Goal: Task Accomplishment & Management: Manage account settings

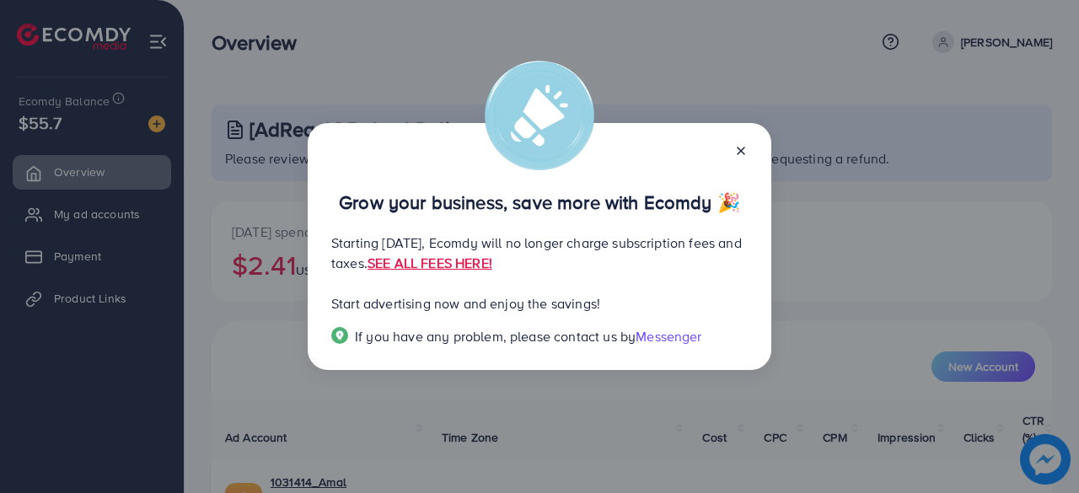
click at [744, 144] on icon at bounding box center [740, 150] width 13 height 13
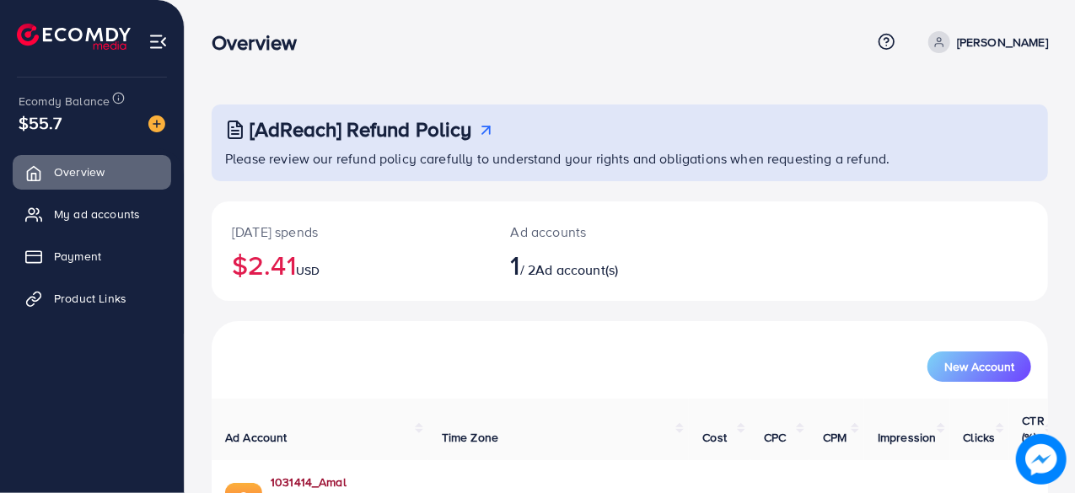
click at [383, 474] on link "1031414_Amal Collection_1754051557873" at bounding box center [343, 491] width 144 height 35
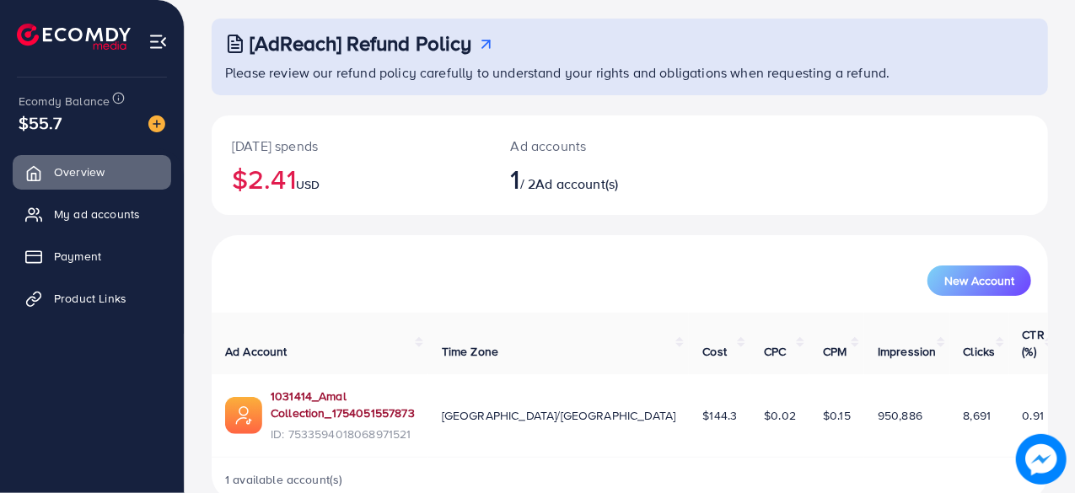
click at [377, 388] on link "1031414_Amal Collection_1754051557873" at bounding box center [343, 405] width 144 height 35
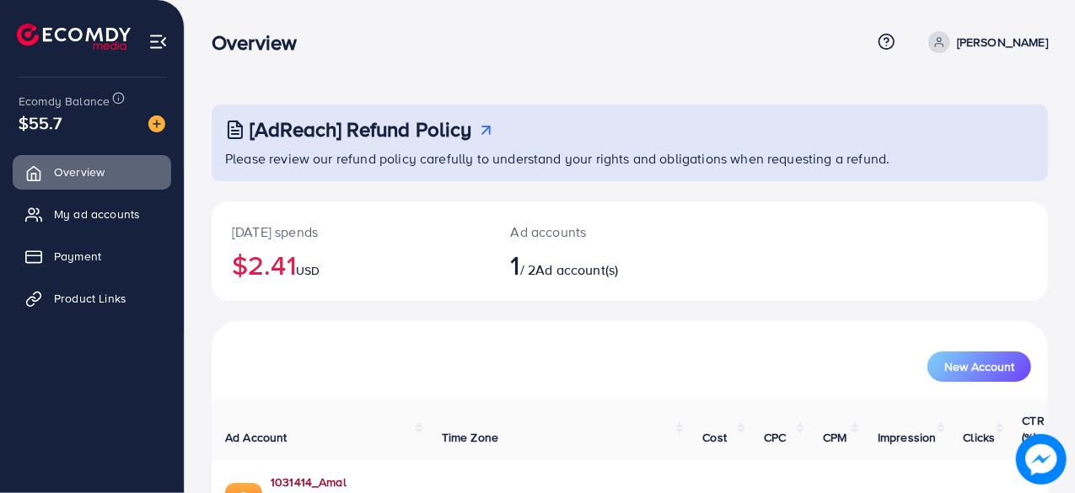
click at [415, 464] on link "1031414_Amal Collection_1754051557873" at bounding box center [343, 491] width 144 height 35
click at [157, 115] on img at bounding box center [156, 123] width 17 height 17
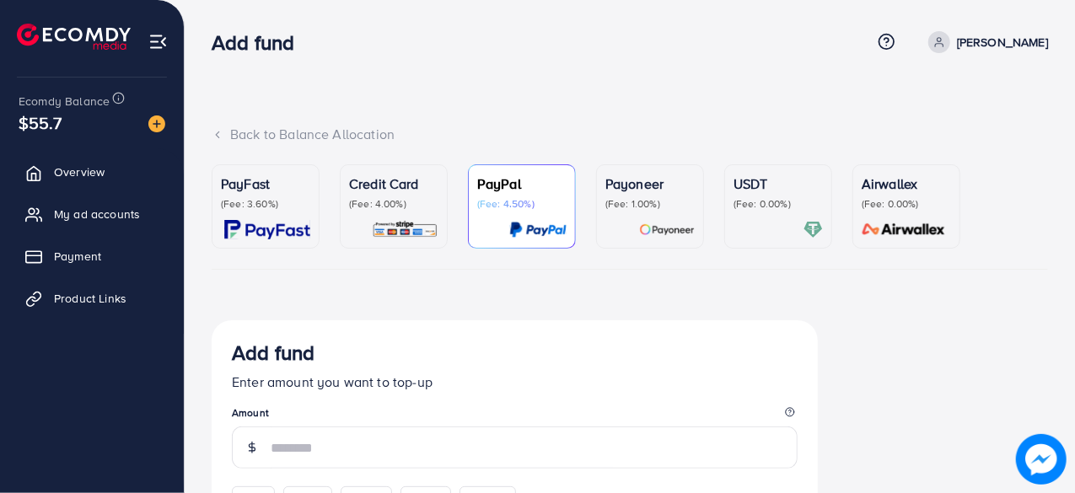
click at [287, 202] on p "(Fee: 3.60%)" at bounding box center [265, 203] width 89 height 13
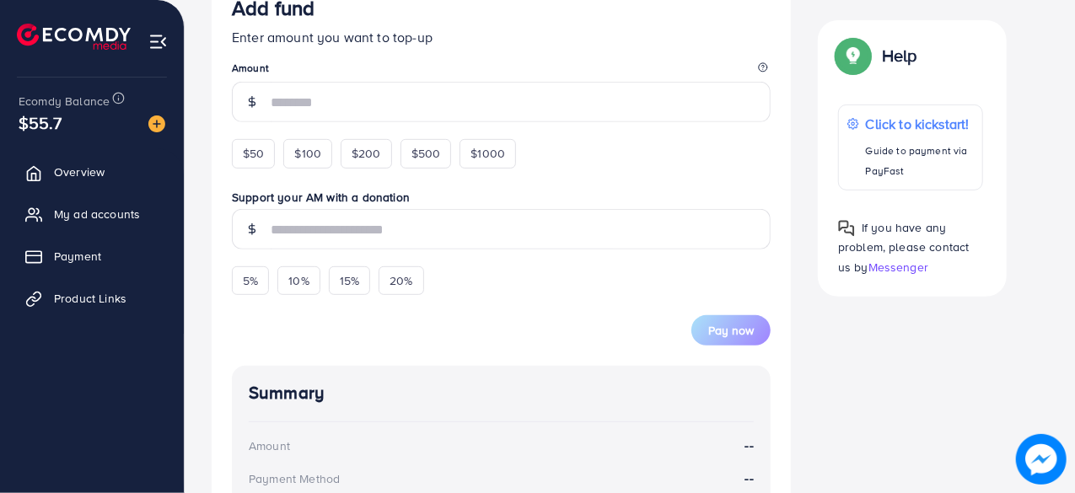
scroll to position [299, 0]
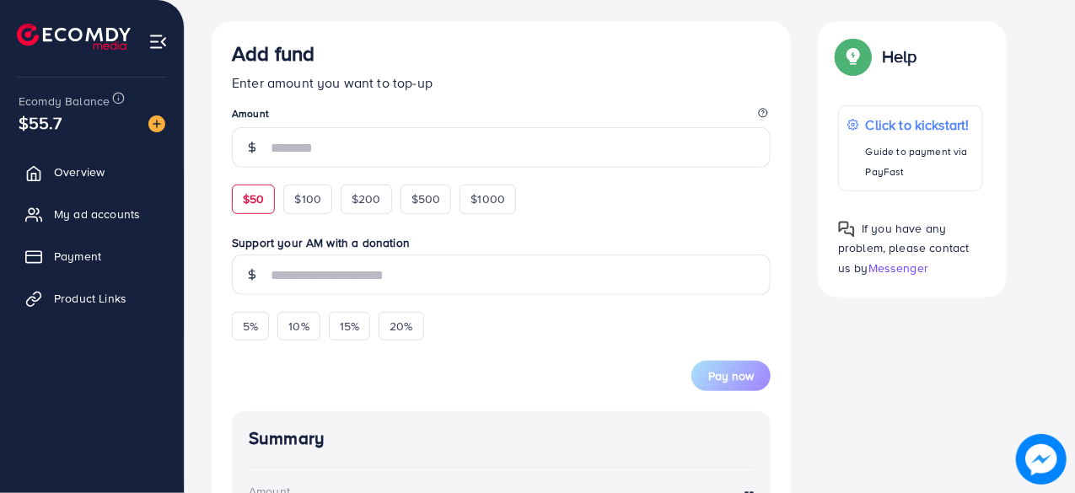
click at [263, 196] on span "$50" at bounding box center [253, 198] width 21 height 17
type input "**"
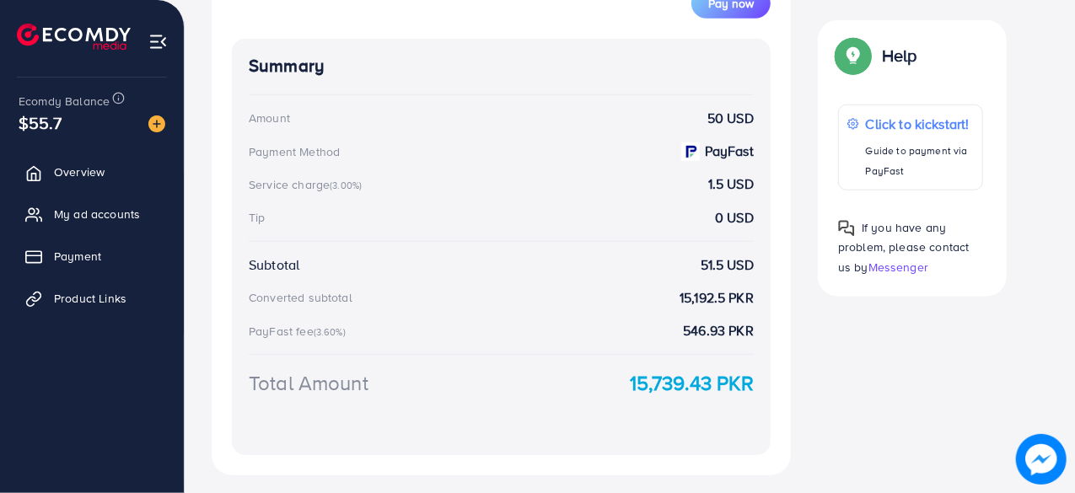
scroll to position [737, 0]
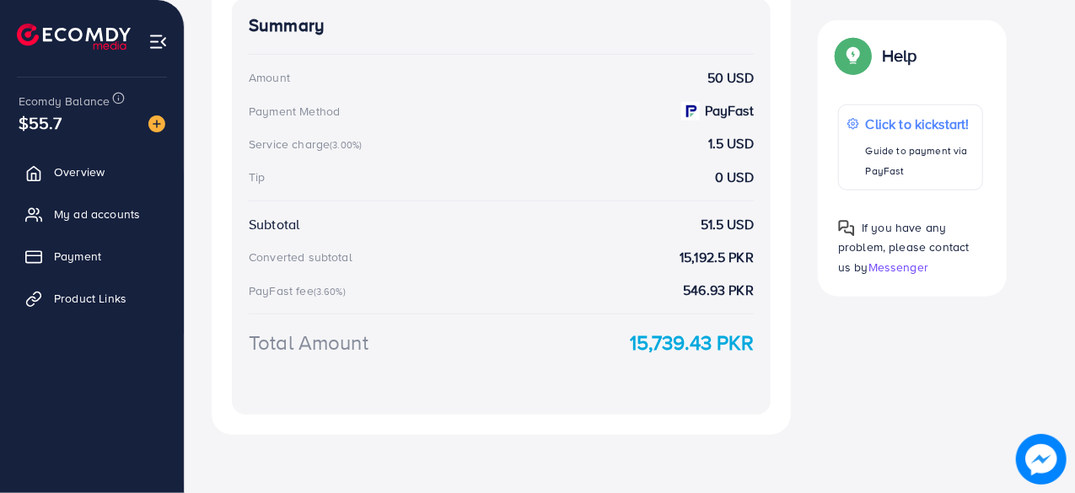
drag, startPoint x: 619, startPoint y: 337, endPoint x: 813, endPoint y: 351, distance: 195.2
click at [812, 351] on div "Add fund Enter amount you want to top-up Amount ** This amount is suitable $50 …" at bounding box center [629, 9] width 863 height 852
click at [723, 405] on div "Summary Amount 50 USD Payment Method PayFast Service charge (3.00%) 1.5 USD Tip…" at bounding box center [501, 206] width 539 height 416
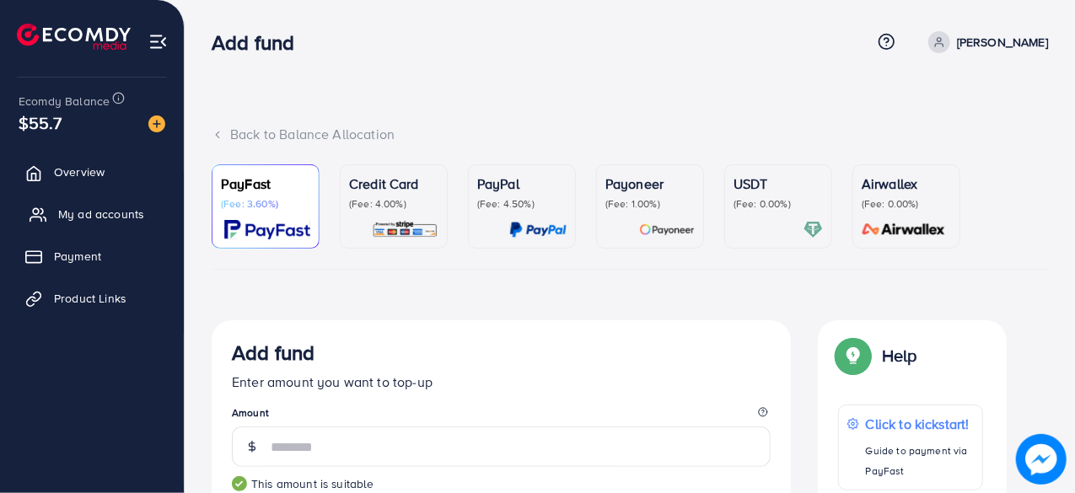
click at [99, 211] on span "My ad accounts" at bounding box center [101, 214] width 86 height 17
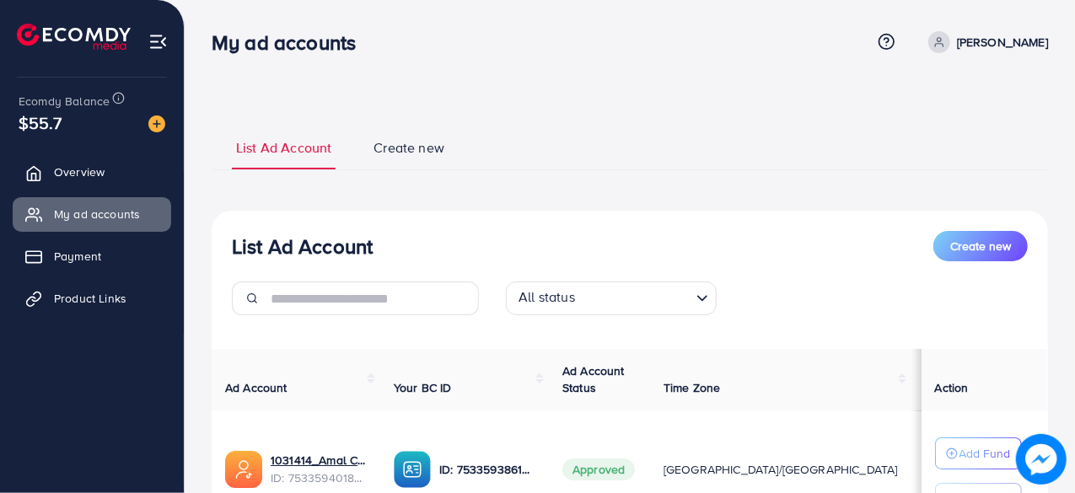
scroll to position [155, 0]
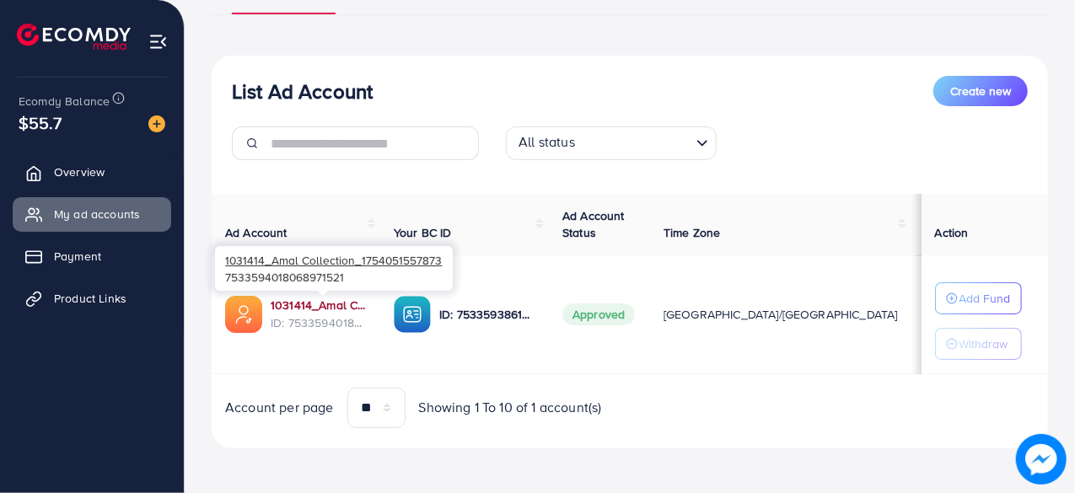
click at [315, 303] on link "1031414_Amal Collection_1754051557873" at bounding box center [319, 305] width 96 height 17
click at [329, 309] on link "1031414_Amal Collection_1754051557873" at bounding box center [319, 305] width 96 height 17
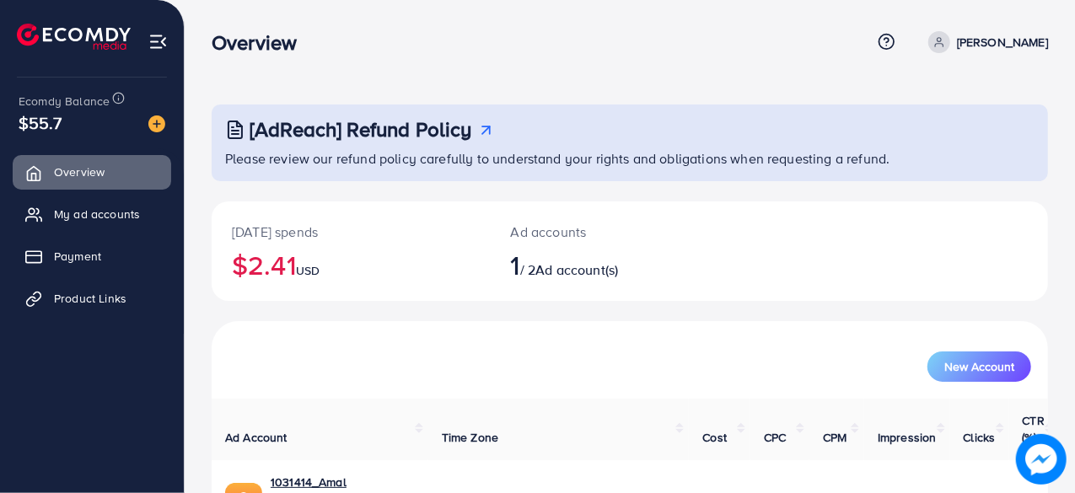
scroll to position [86, 0]
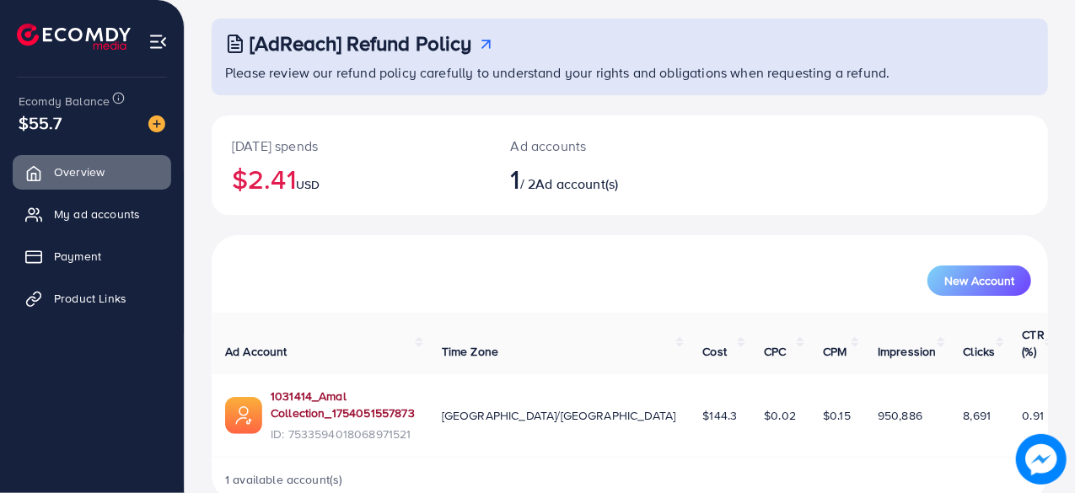
click at [406, 388] on link "1031414_Amal Collection_1754051557873" at bounding box center [343, 405] width 144 height 35
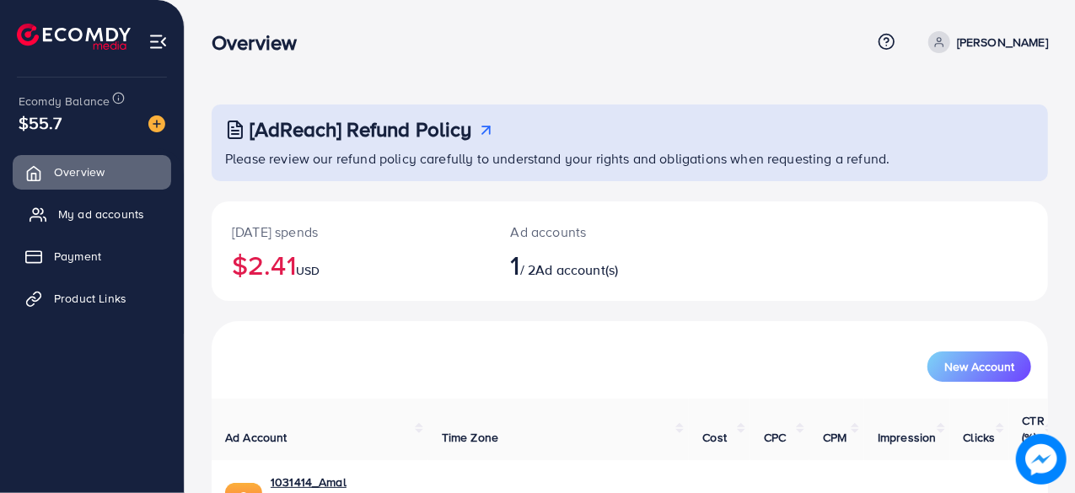
click at [145, 213] on link "My ad accounts" at bounding box center [92, 214] width 158 height 34
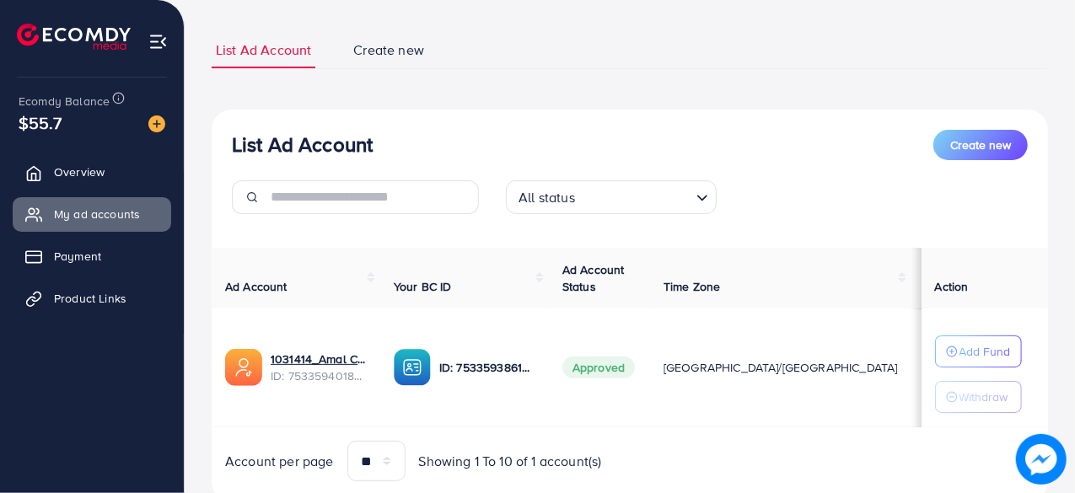
scroll to position [106, 0]
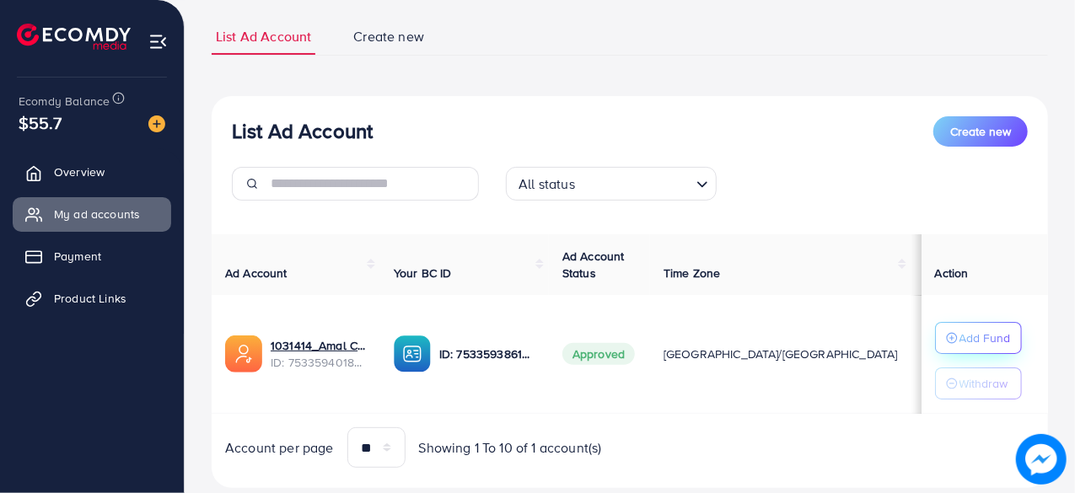
click at [954, 322] on button "Add Fund" at bounding box center [978, 338] width 87 height 32
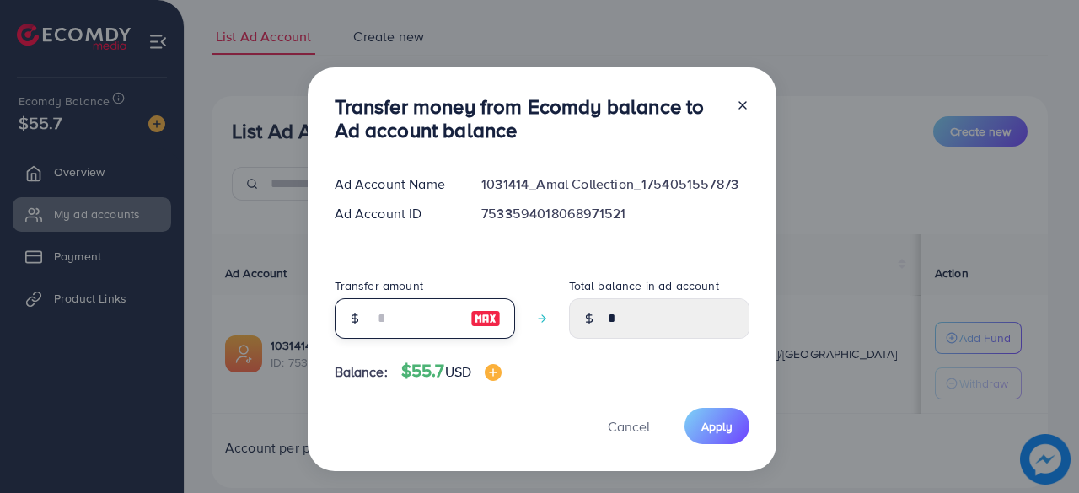
click at [406, 330] on input "number" at bounding box center [415, 318] width 84 height 40
type input "**"
type input "*****"
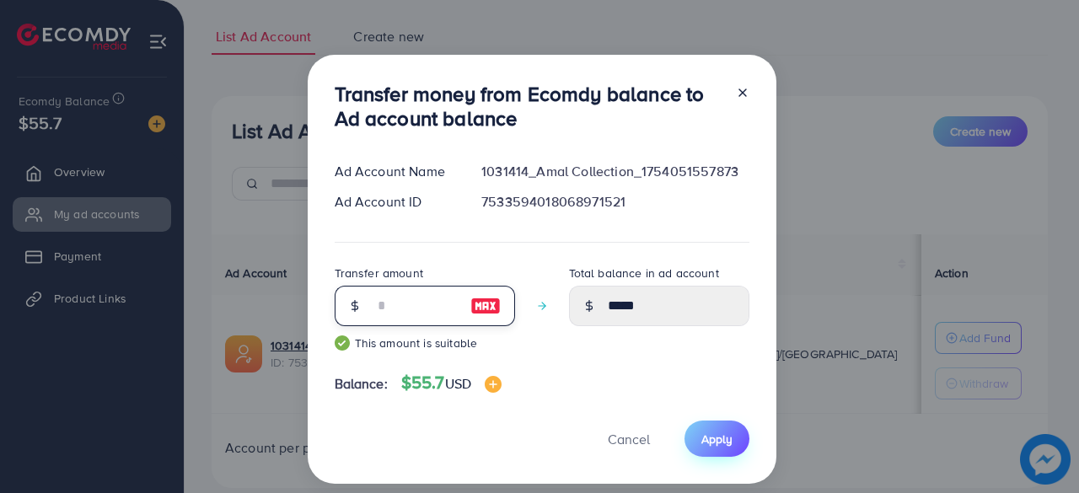
type input "**"
click at [721, 429] on button "Apply" at bounding box center [716, 439] width 65 height 36
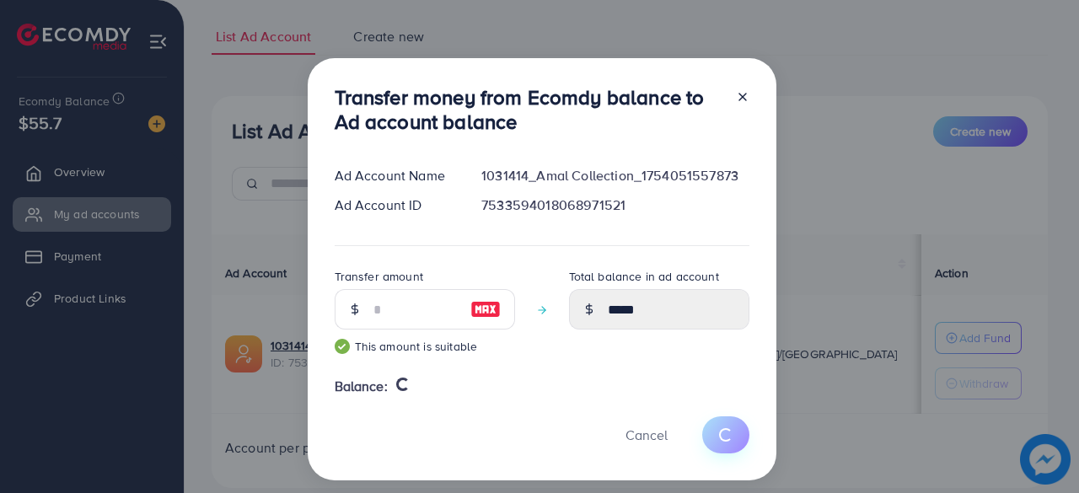
type input "*"
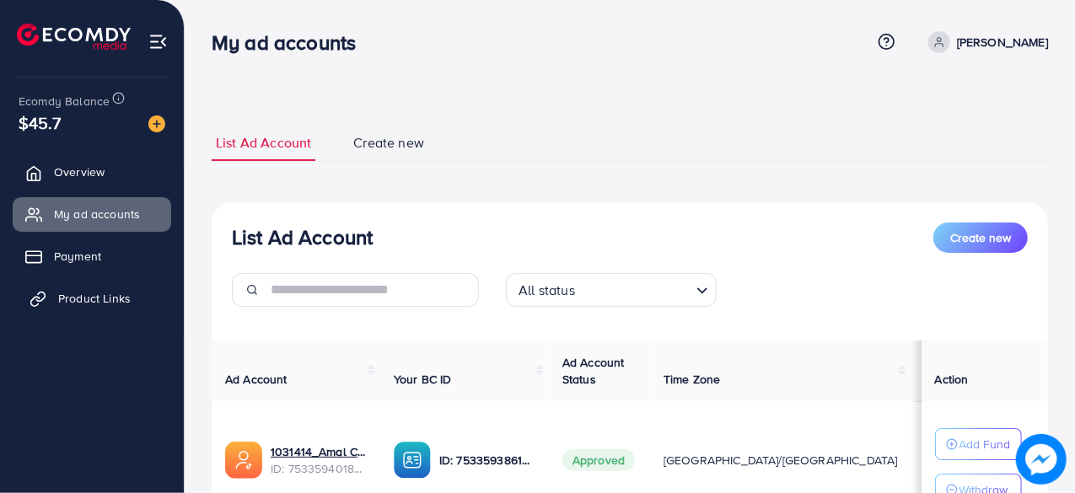
click at [76, 308] on link "Product Links" at bounding box center [92, 298] width 158 height 34
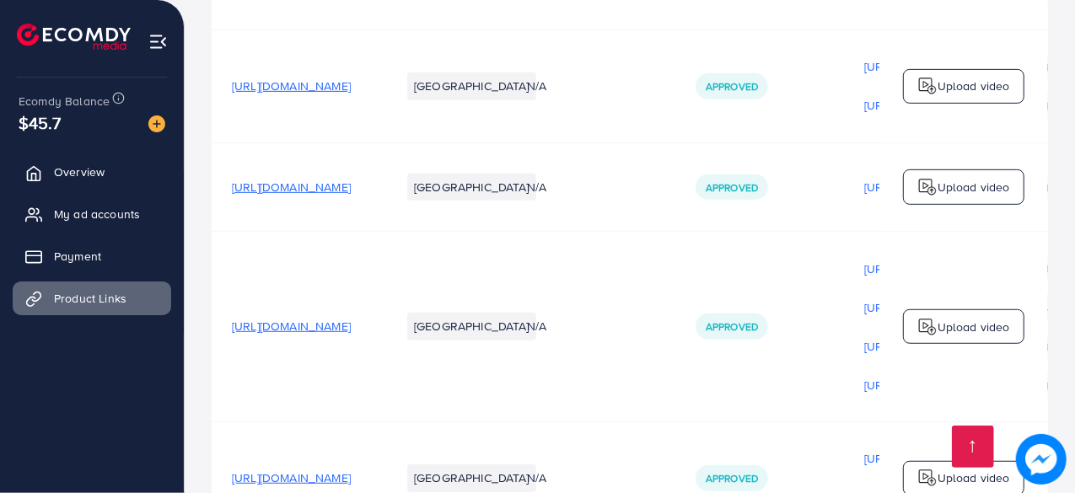
scroll to position [673, 0]
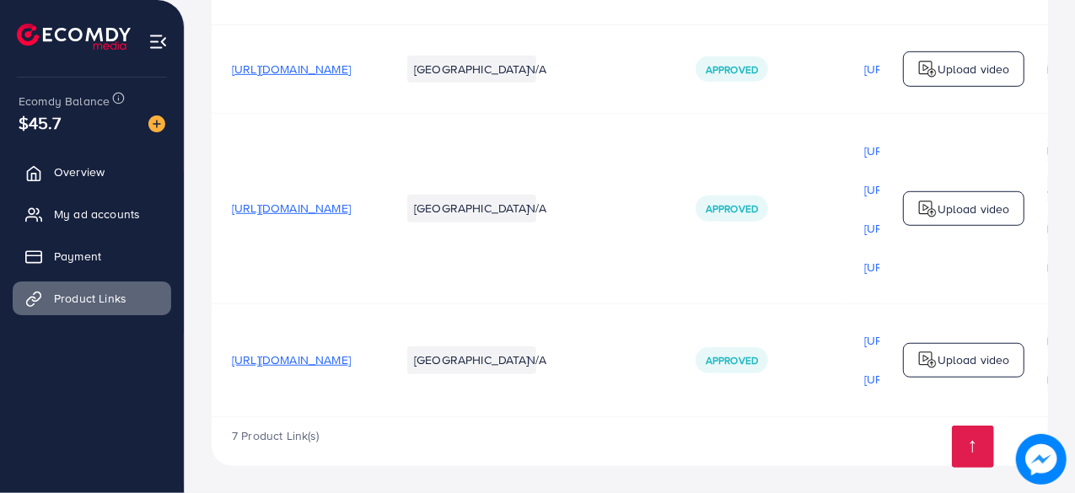
click at [351, 351] on span "https://amalcollection.store/products/new-trifold-mens-premium-wallet/" at bounding box center [291, 359] width 119 height 17
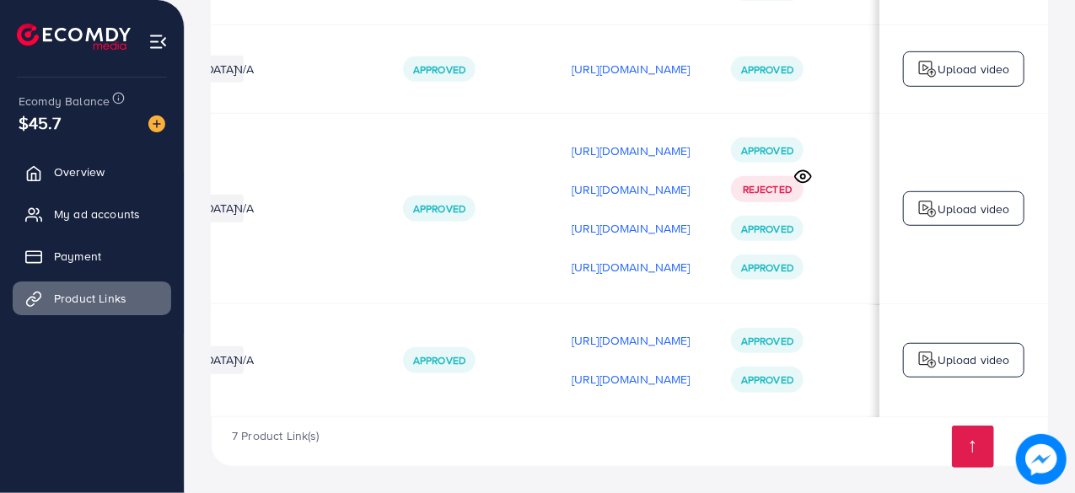
scroll to position [0, 430]
click at [576, 270] on p "https://files.ecomdy.com/videos/dc55682c-70ba-4474-8852-d59935f4e065-1760022046…" at bounding box center [630, 267] width 119 height 20
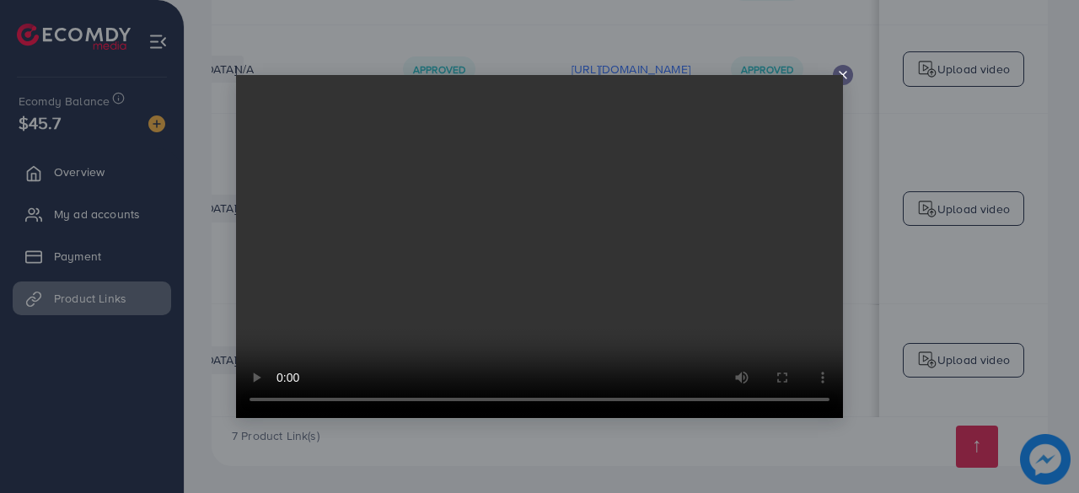
click at [844, 72] on icon at bounding box center [842, 74] width 13 height 13
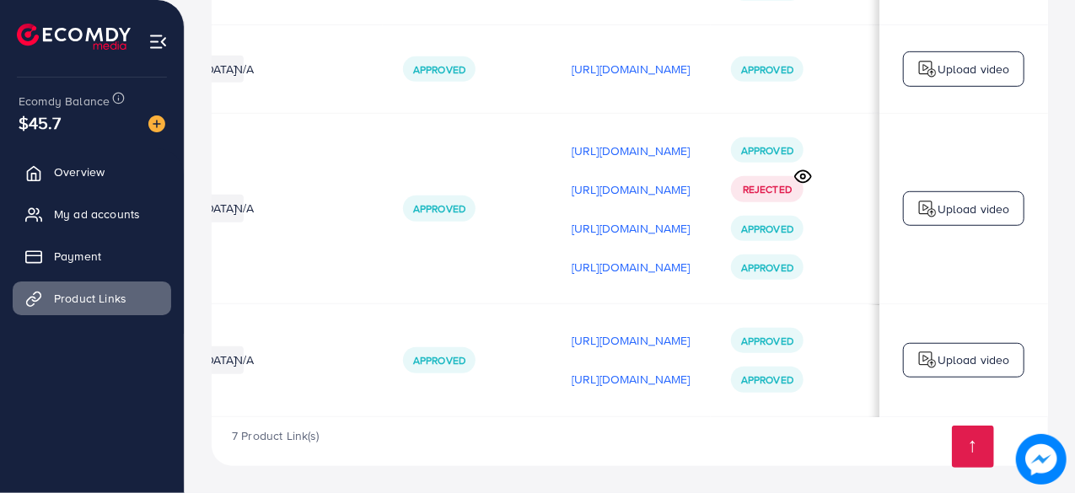
scroll to position [0, 499]
click at [617, 221] on p "https://files.ecomdy.com/videos/1b2becf4-acc9-4555-9145-71a1d9b46d2d-1759332380…" at bounding box center [630, 228] width 119 height 20
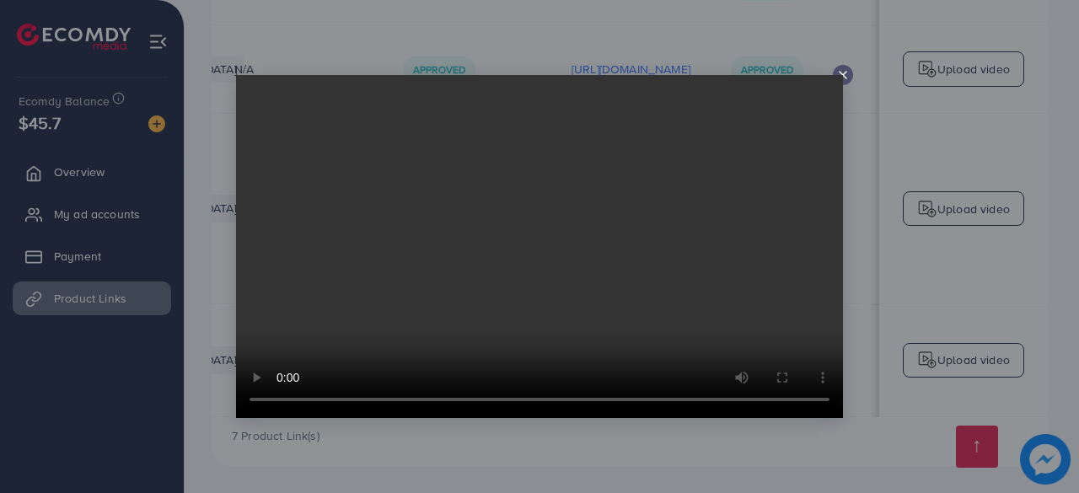
click at [844, 77] on line at bounding box center [842, 75] width 7 height 7
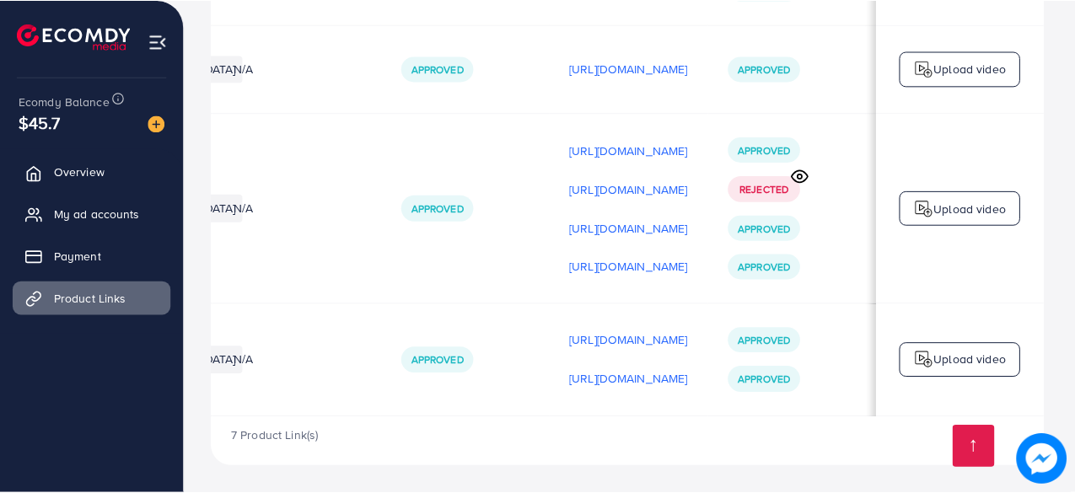
scroll to position [0, 498]
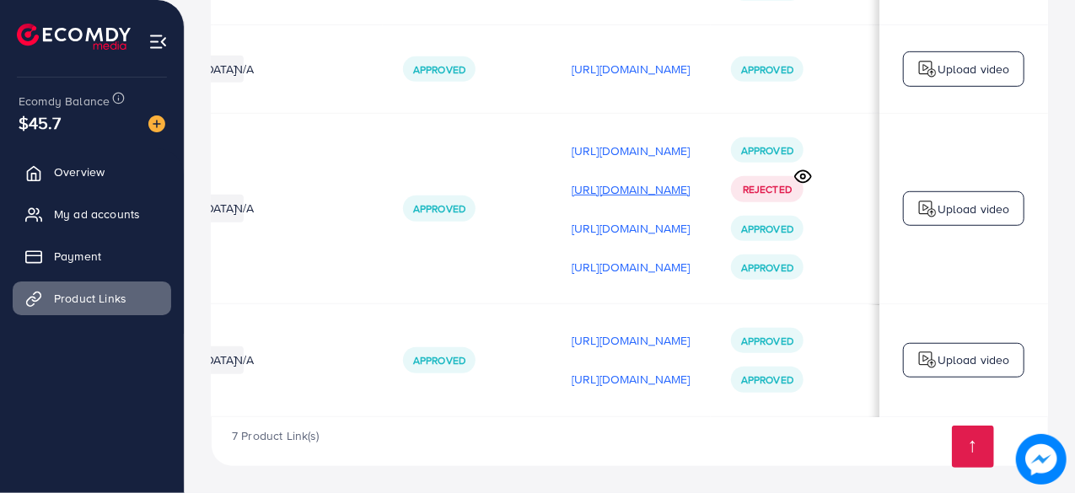
click at [628, 183] on p "https://files.ecomdy.com/videos/f024541d-1020-41de-a0c2-417116e88075-1759241429…" at bounding box center [630, 190] width 119 height 20
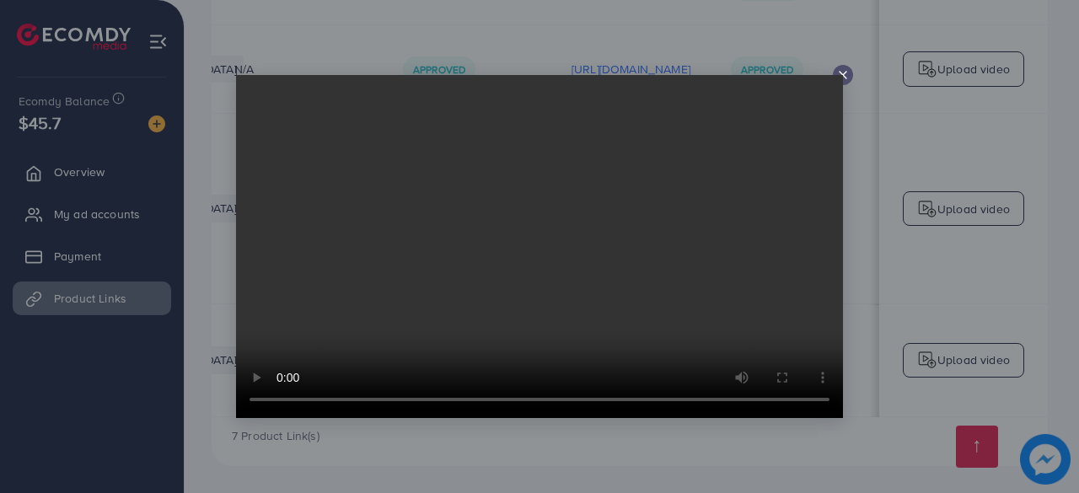
click at [843, 76] on line at bounding box center [842, 75] width 7 height 7
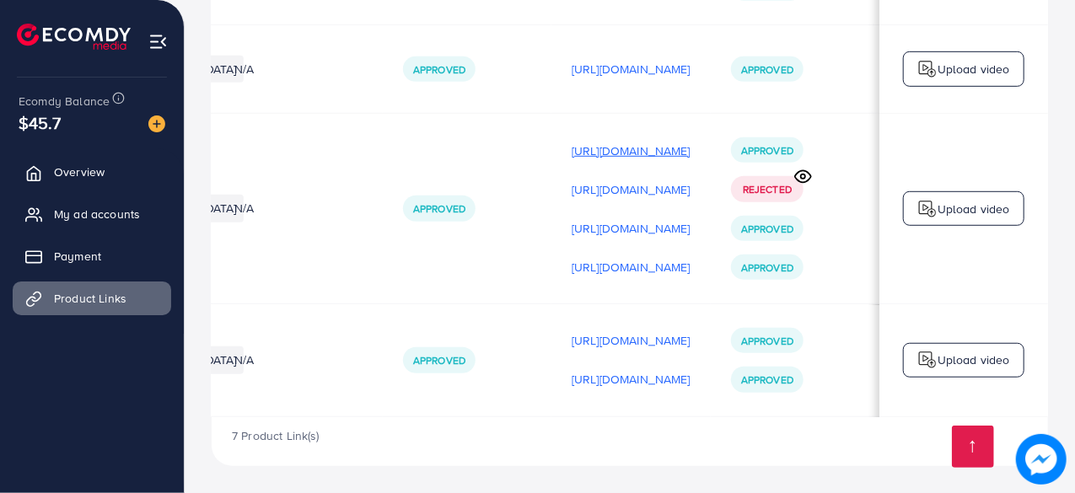
click at [644, 151] on p "https://files.ecomdy.com/videos/029ec95b-0cf5-4f0e-b7d7-7ad2e985bdb0-1759241350…" at bounding box center [630, 151] width 119 height 20
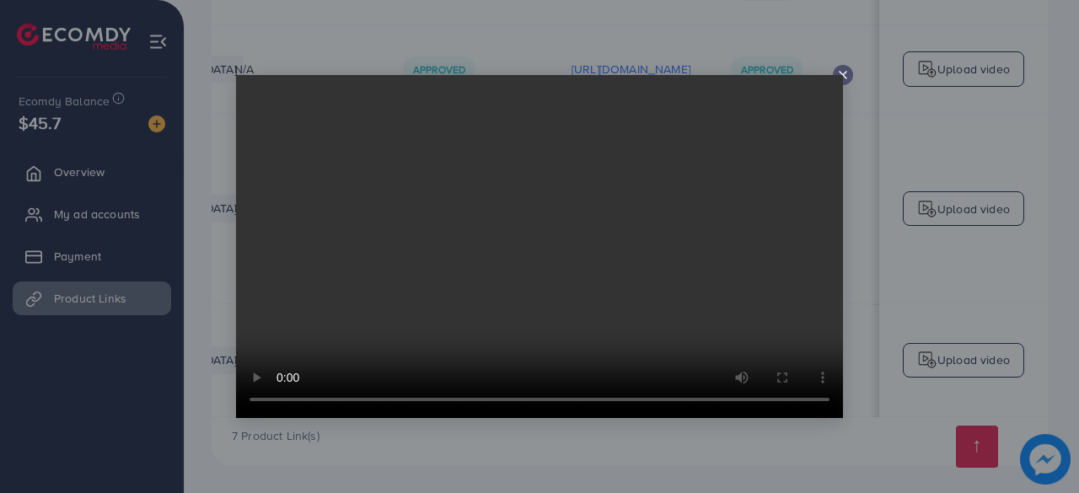
click at [843, 73] on icon at bounding box center [842, 74] width 13 height 13
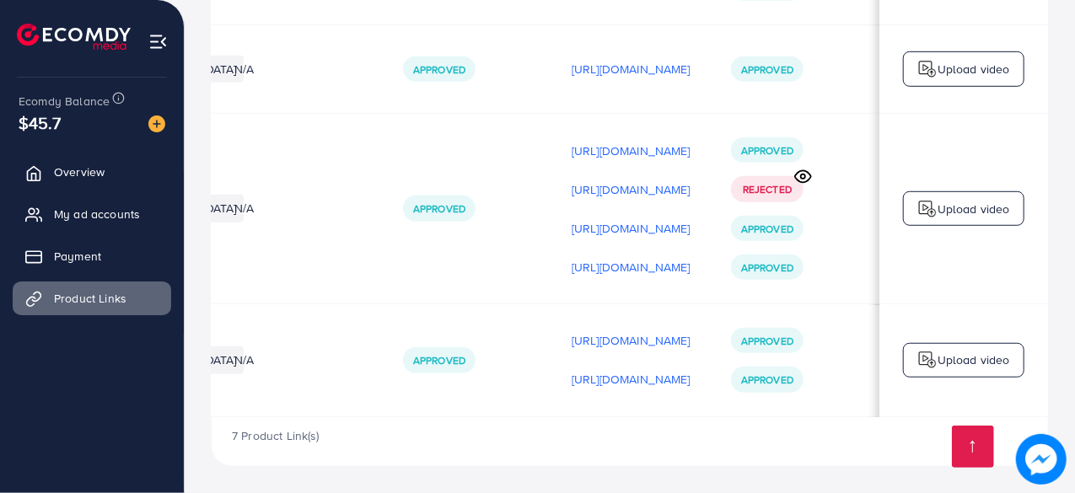
click at [805, 174] on icon at bounding box center [803, 177] width 18 height 18
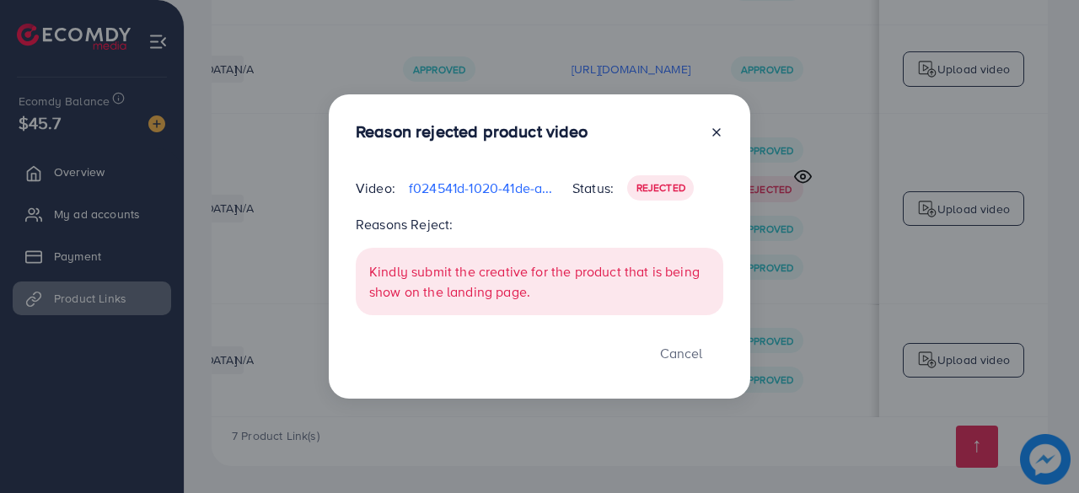
click at [716, 128] on div "Reason rejected product video Video: f024541d-1020-41de-a0c2-417116e88075-17592…" at bounding box center [539, 246] width 421 height 304
click at [716, 128] on icon at bounding box center [716, 132] width 13 height 13
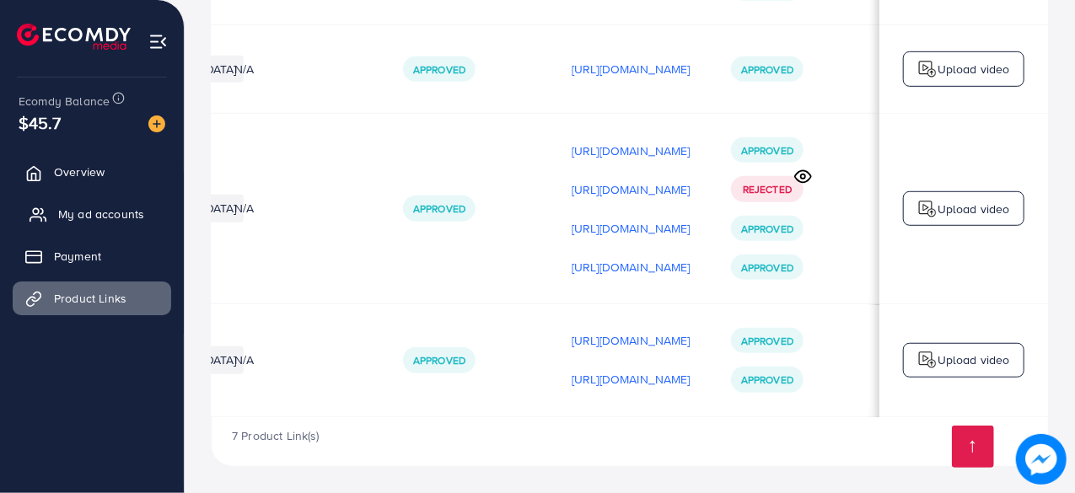
click at [90, 206] on span "My ad accounts" at bounding box center [101, 214] width 86 height 17
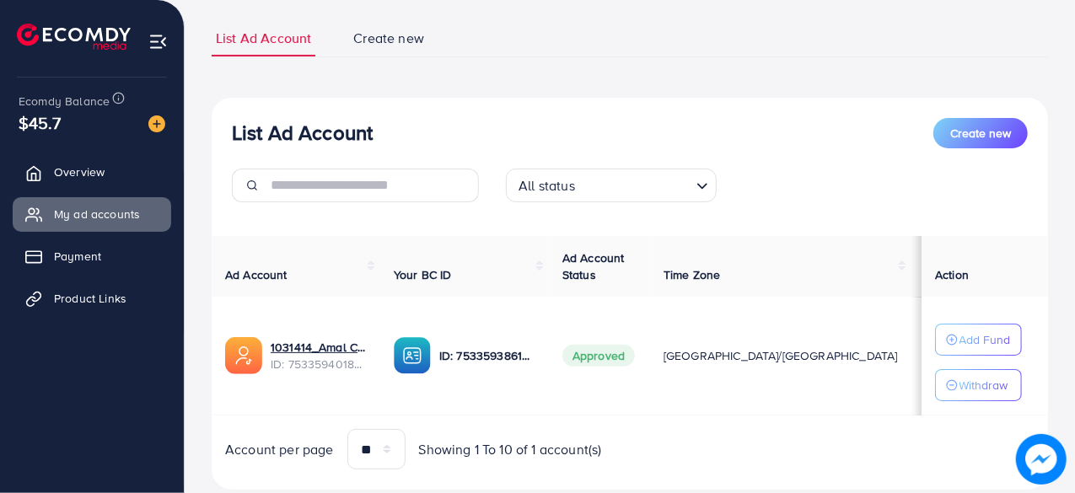
scroll to position [107, 0]
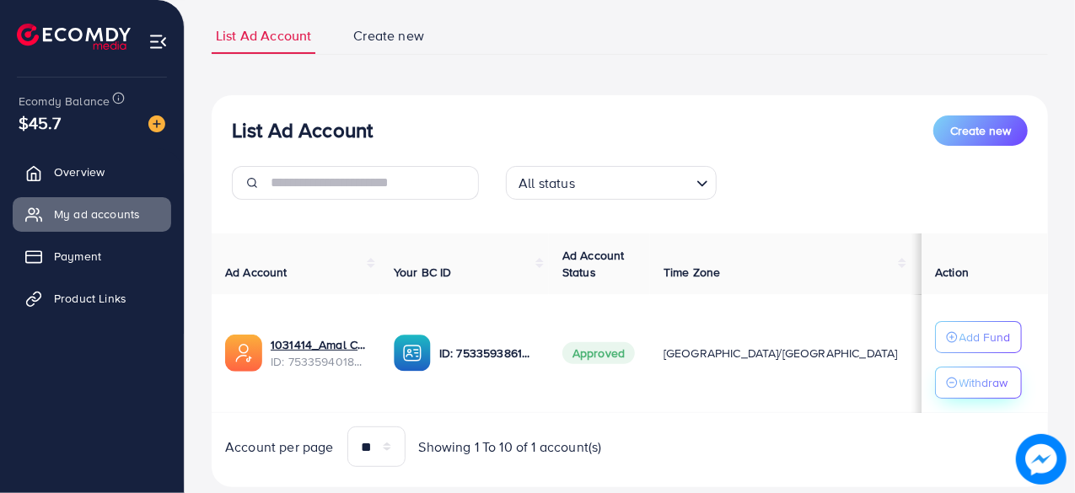
click at [959, 378] on p "Withdraw" at bounding box center [983, 383] width 49 height 20
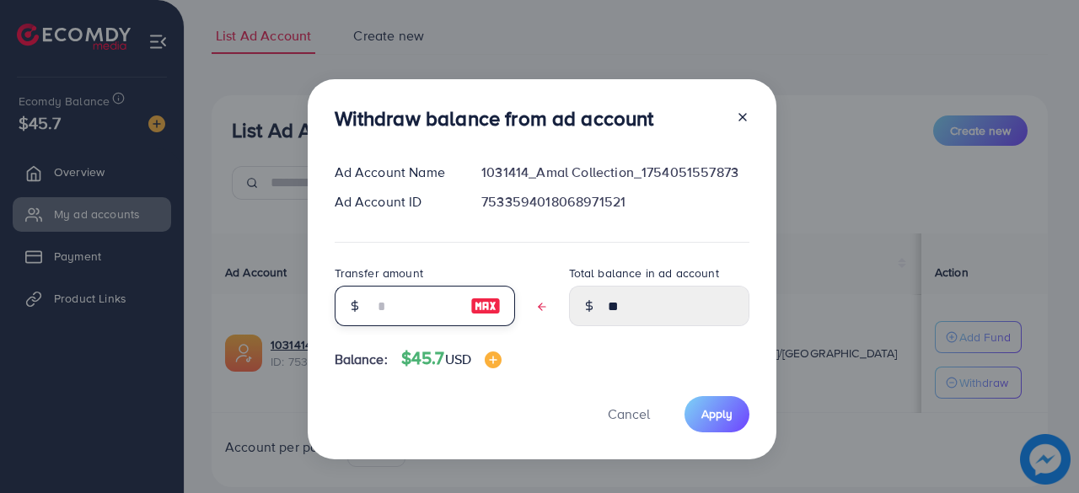
click at [391, 316] on input "text" at bounding box center [415, 306] width 84 height 40
type input "*"
type input "****"
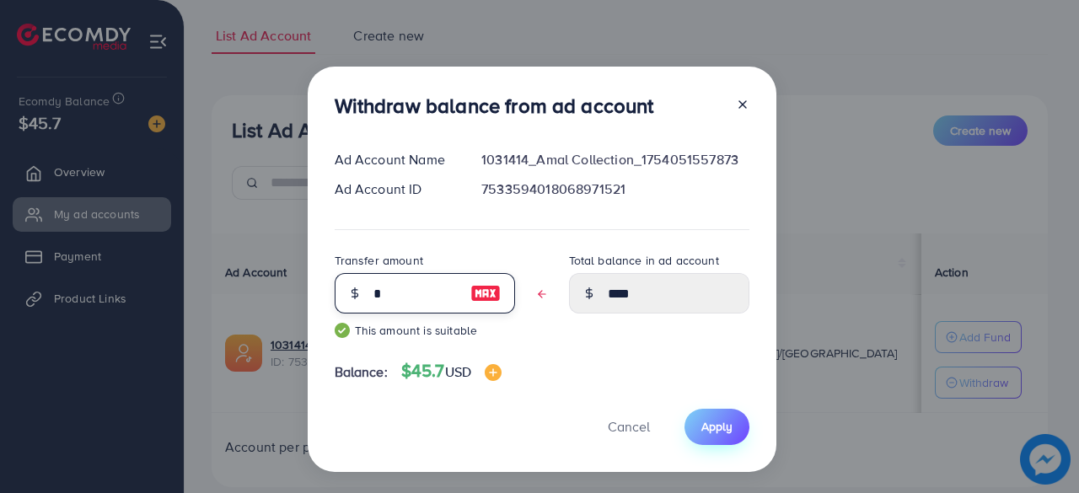
type input "*"
click at [721, 427] on span "Apply" at bounding box center [716, 426] width 31 height 17
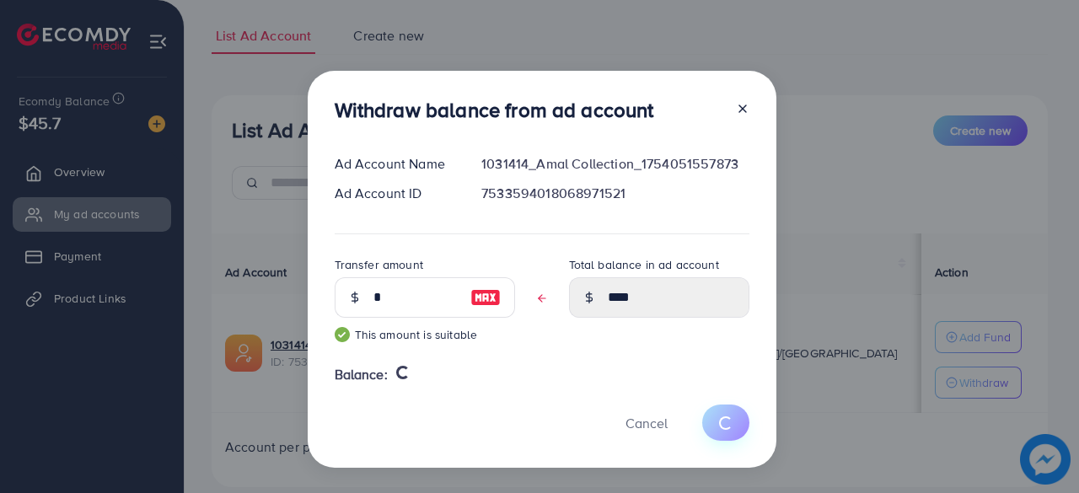
type input "**"
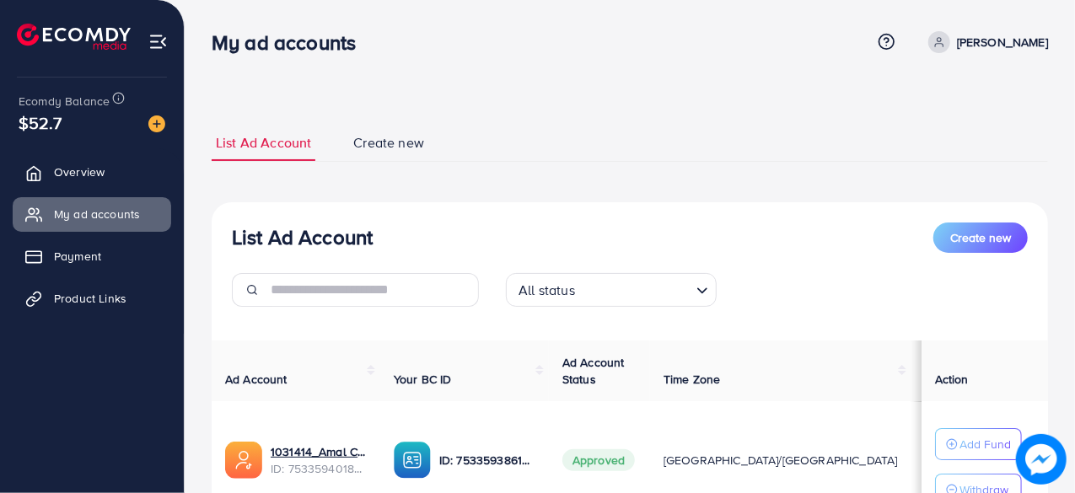
scroll to position [147, 0]
